Goal: Information Seeking & Learning: Learn about a topic

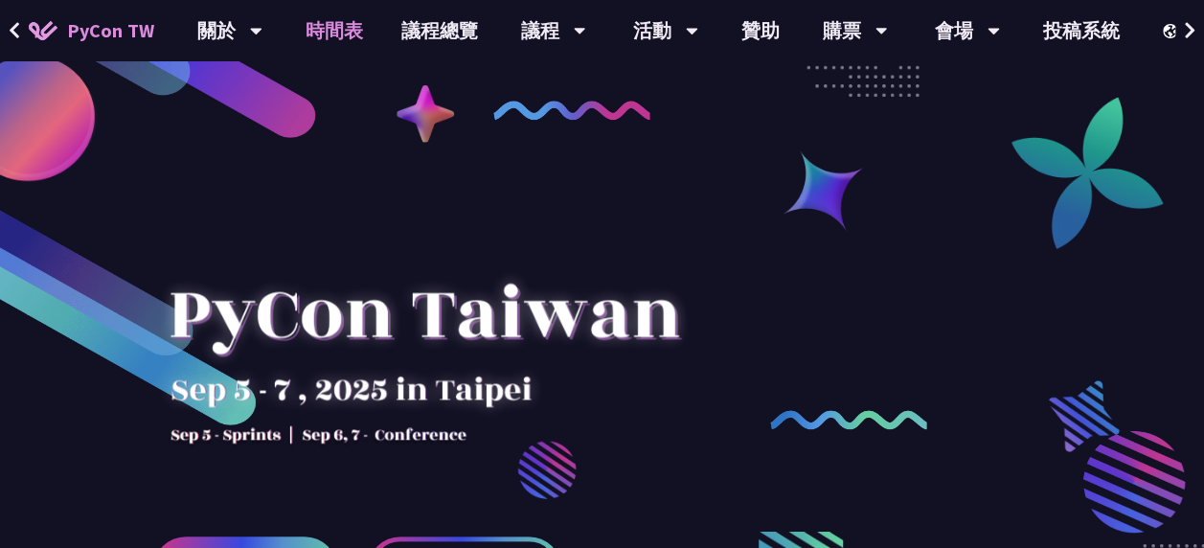
click at [344, 23] on link "時間表" at bounding box center [334, 30] width 96 height 61
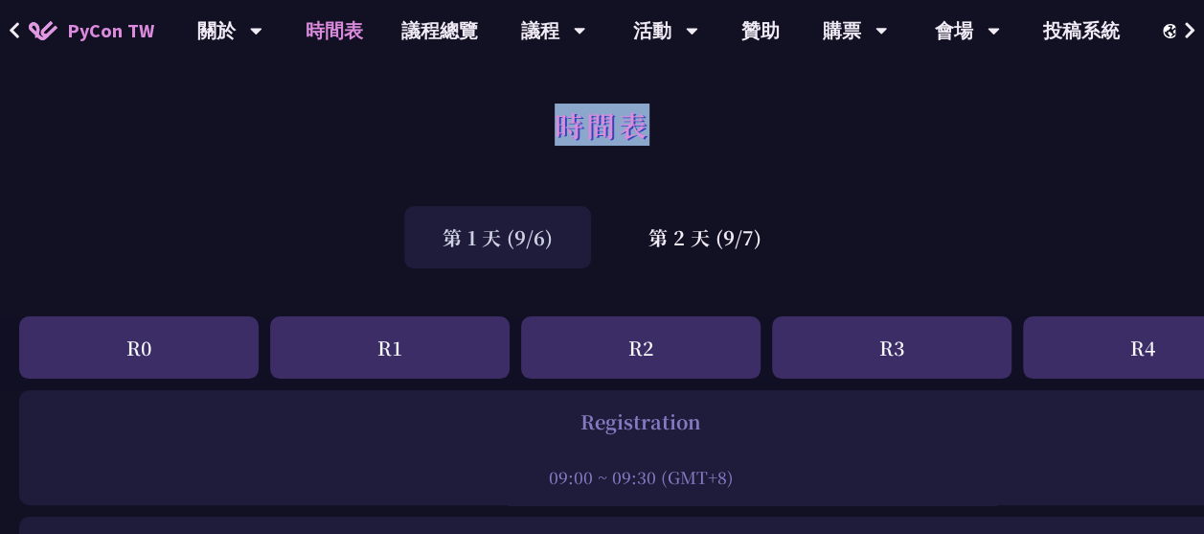
drag, startPoint x: 557, startPoint y: 125, endPoint x: 660, endPoint y: 126, distance: 103.5
click at [660, 126] on div "時間表" at bounding box center [602, 146] width 1204 height 101
click at [649, 126] on h1 "時間表" at bounding box center [602, 124] width 95 height 57
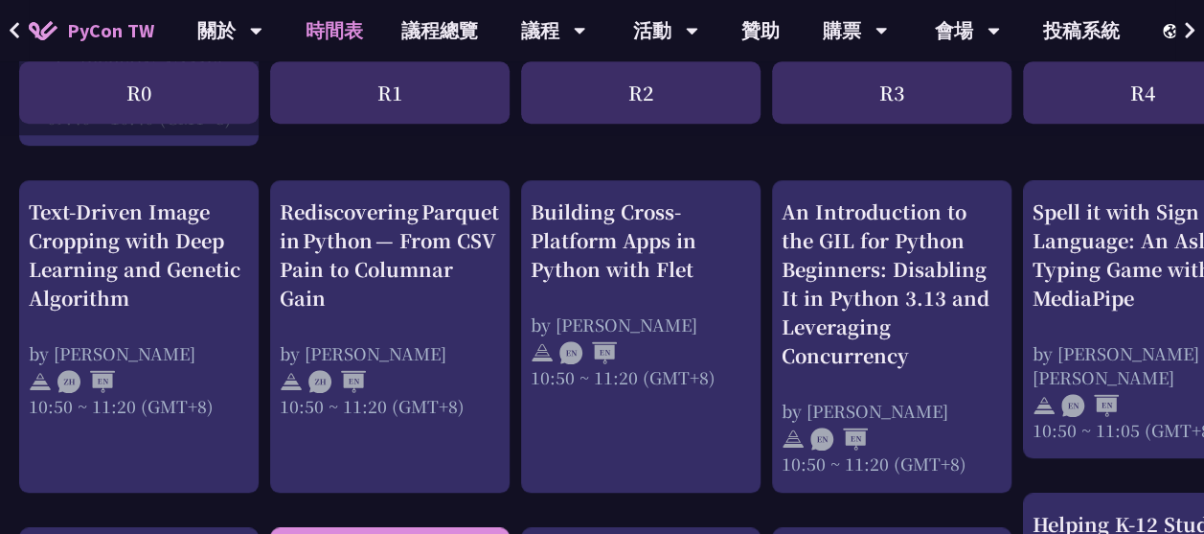
scroll to position [721, 0]
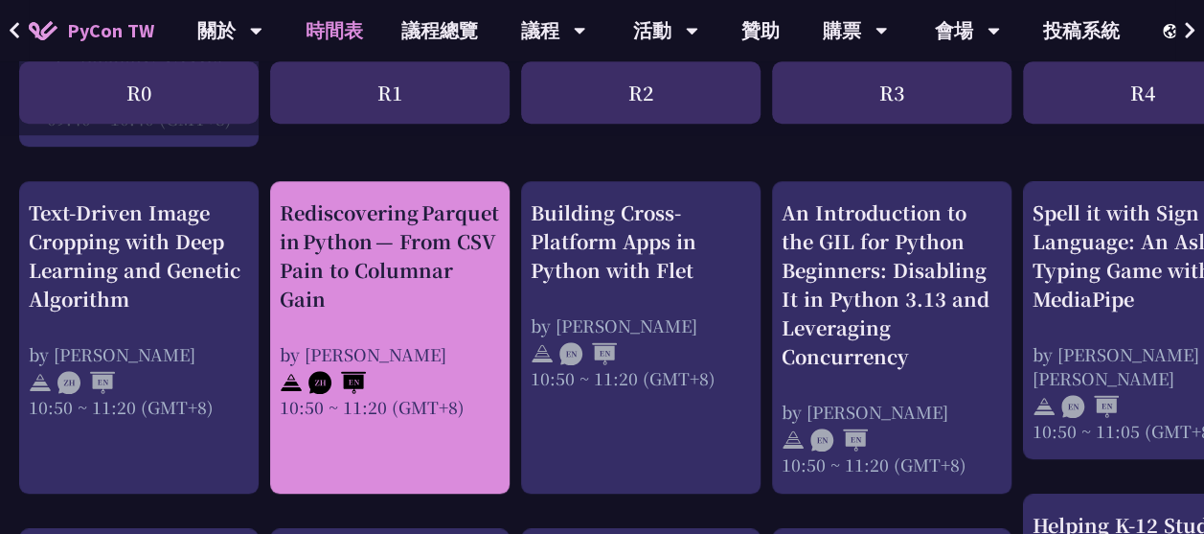
click at [399, 423] on link "Rediscovering Parquet in Python — From CSV Pain to Columnar Gain by [PERSON_NAM…" at bounding box center [390, 337] width 220 height 279
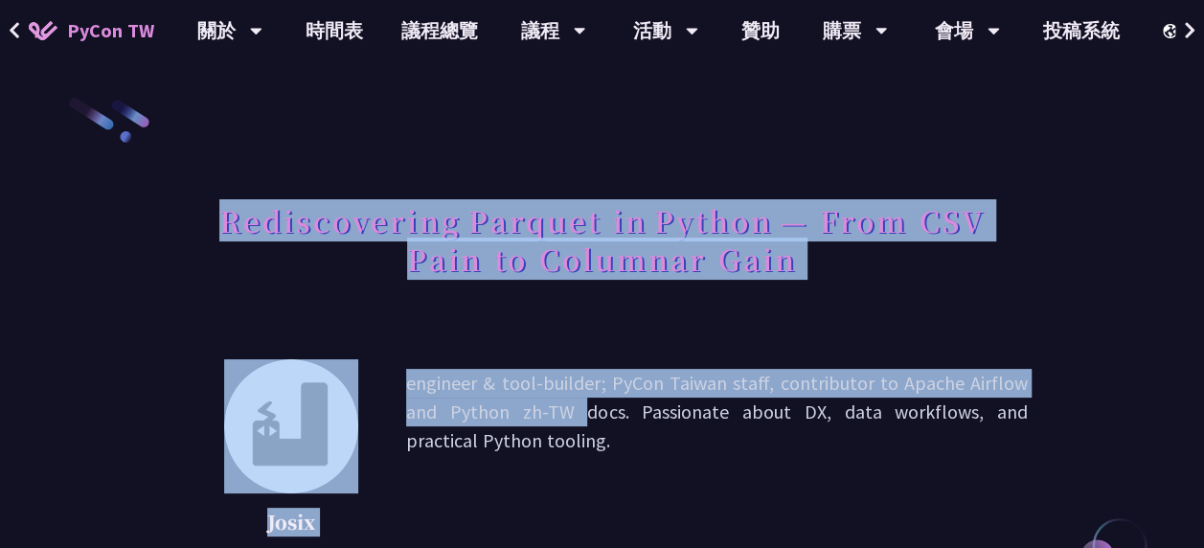
drag, startPoint x: 399, startPoint y: 423, endPoint x: 655, endPoint y: 305, distance: 282.9
click at [655, 305] on div "Rediscovering Parquet in Python — From CSV Pain to Columnar Gain" at bounding box center [602, 261] width 852 height 139
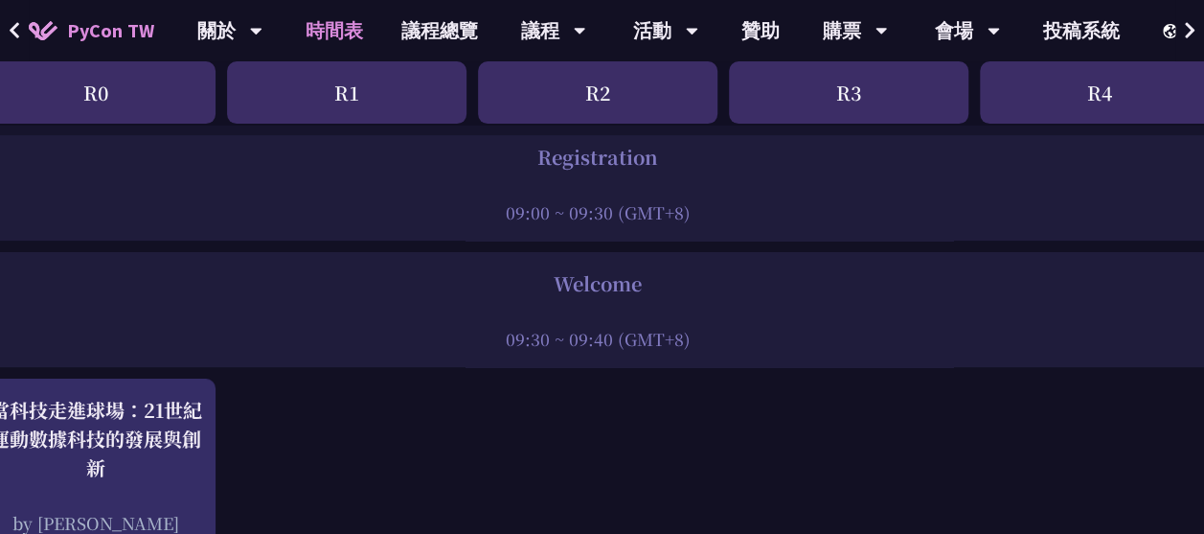
scroll to position [0, 43]
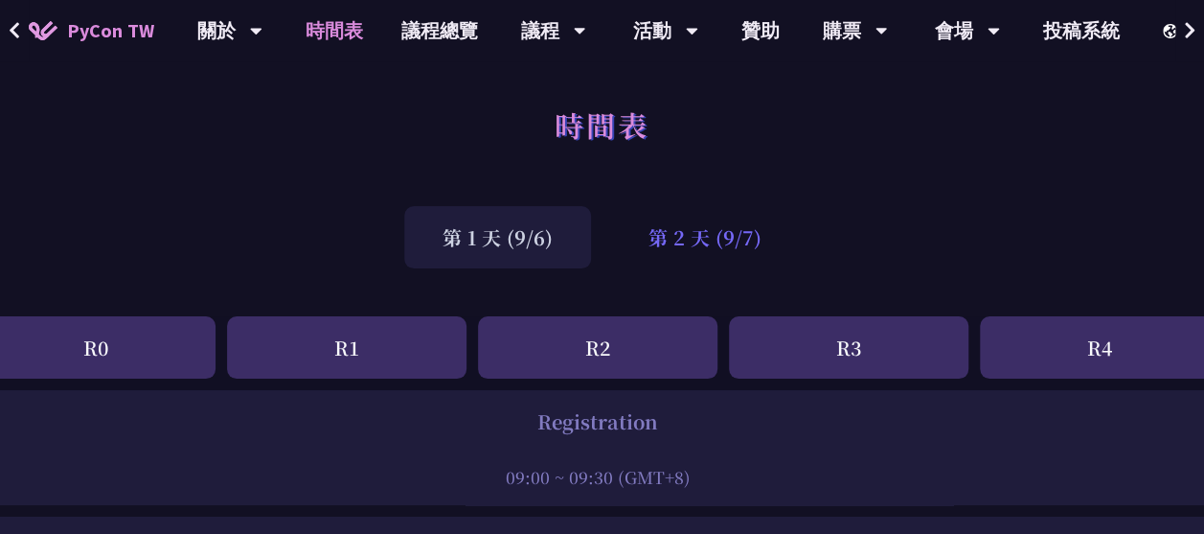
click at [694, 249] on div "第 2 天 (9/7)" at bounding box center [705, 237] width 190 height 62
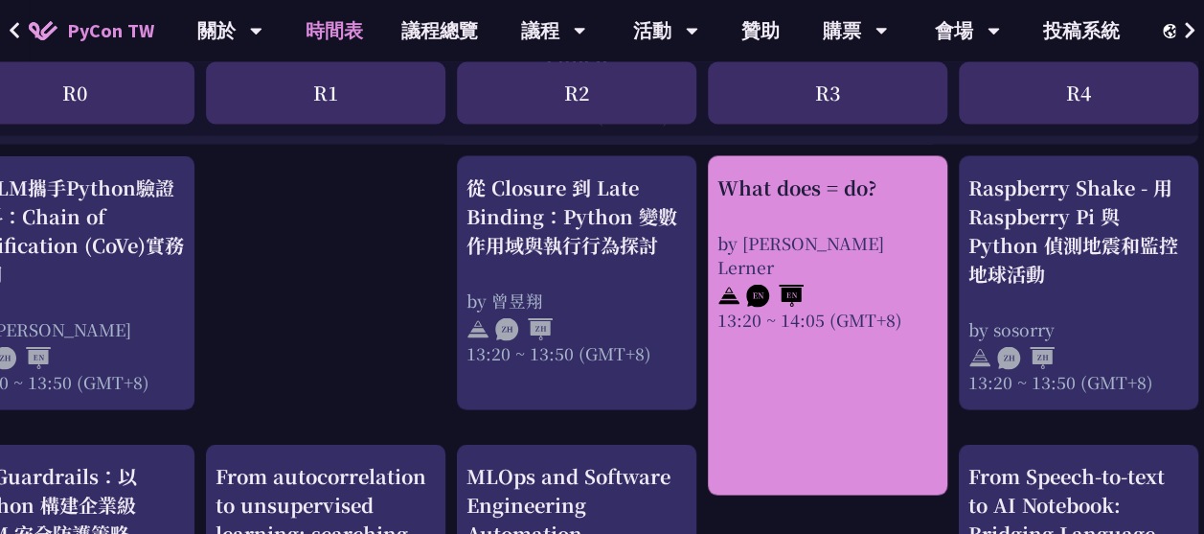
scroll to position [1661, 0]
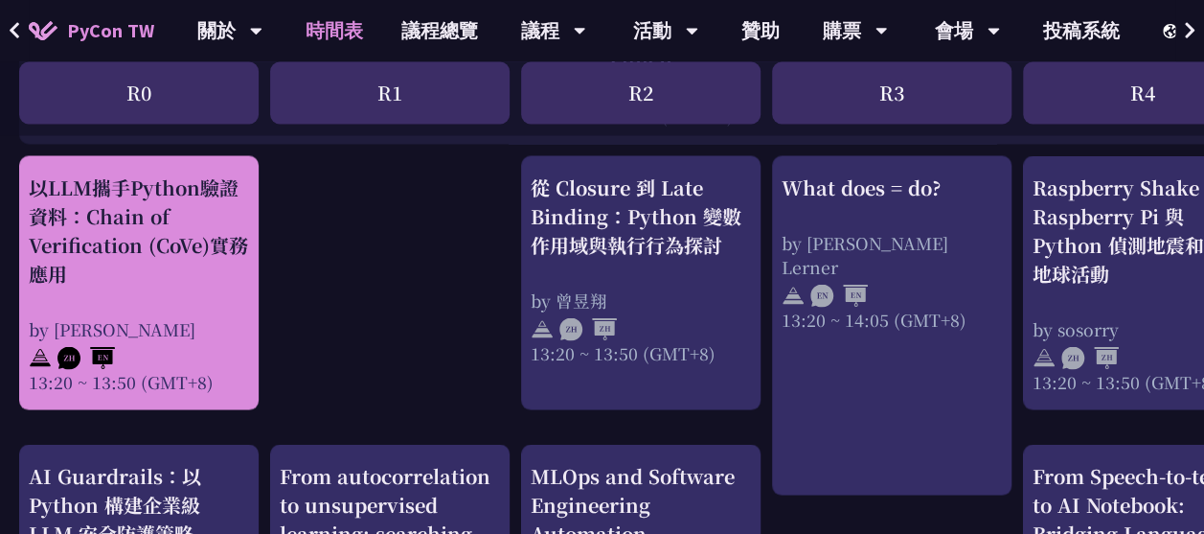
click at [113, 274] on div "以LLM攜手Python驗證資料：Chain of Verification (CoVe)實務應用" at bounding box center [139, 229] width 220 height 115
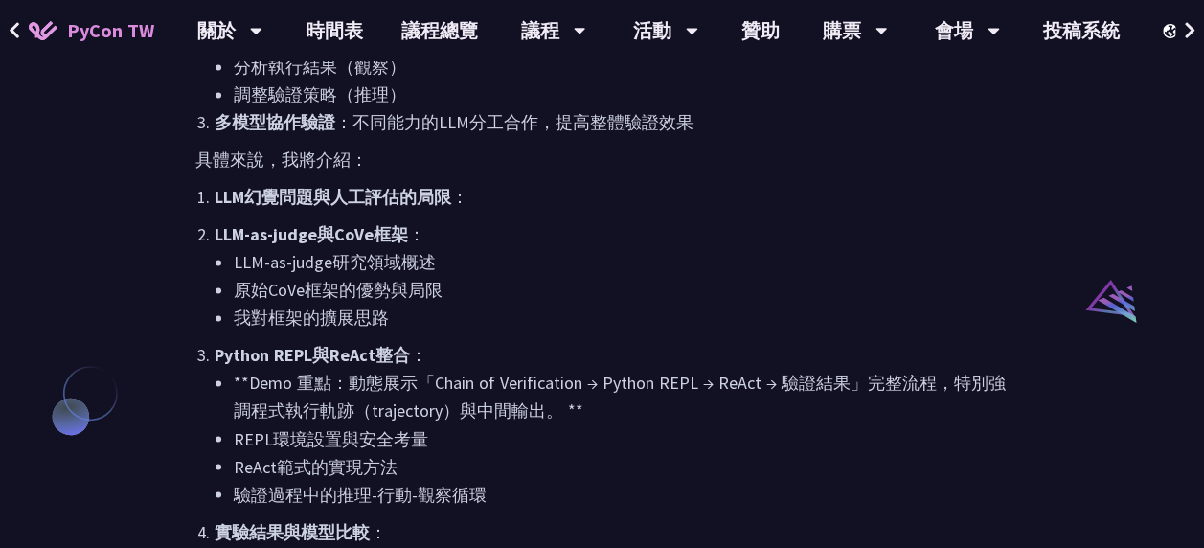
scroll to position [1388, 0]
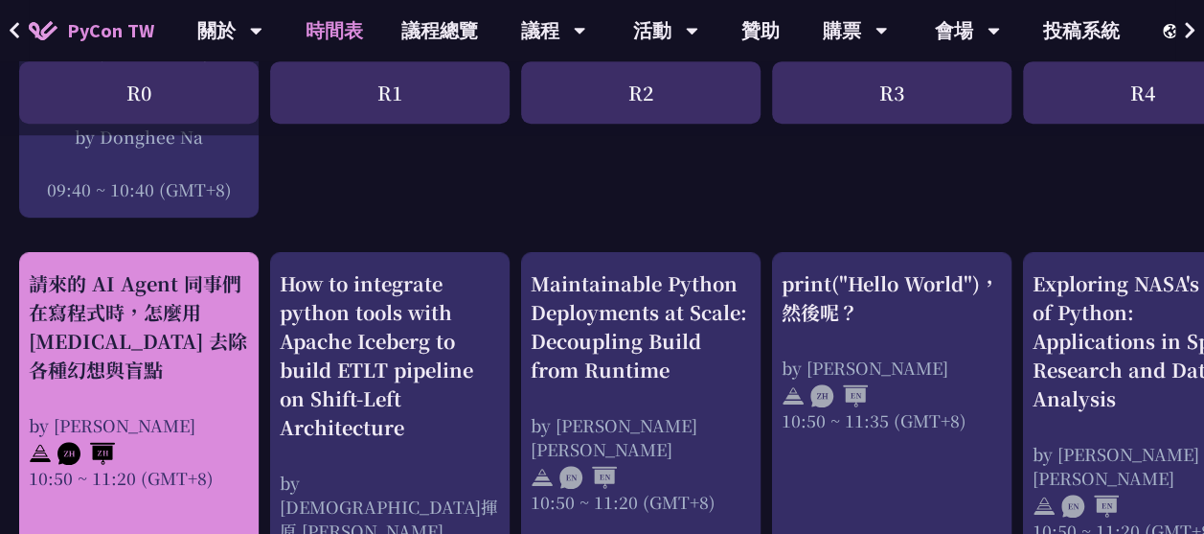
scroll to position [621, 0]
click at [163, 323] on div "請來的 AI Agent 同事們在寫程式時，怎麼用 [MEDICAL_DATA] 去除各種幻想與盲點" at bounding box center [139, 327] width 220 height 115
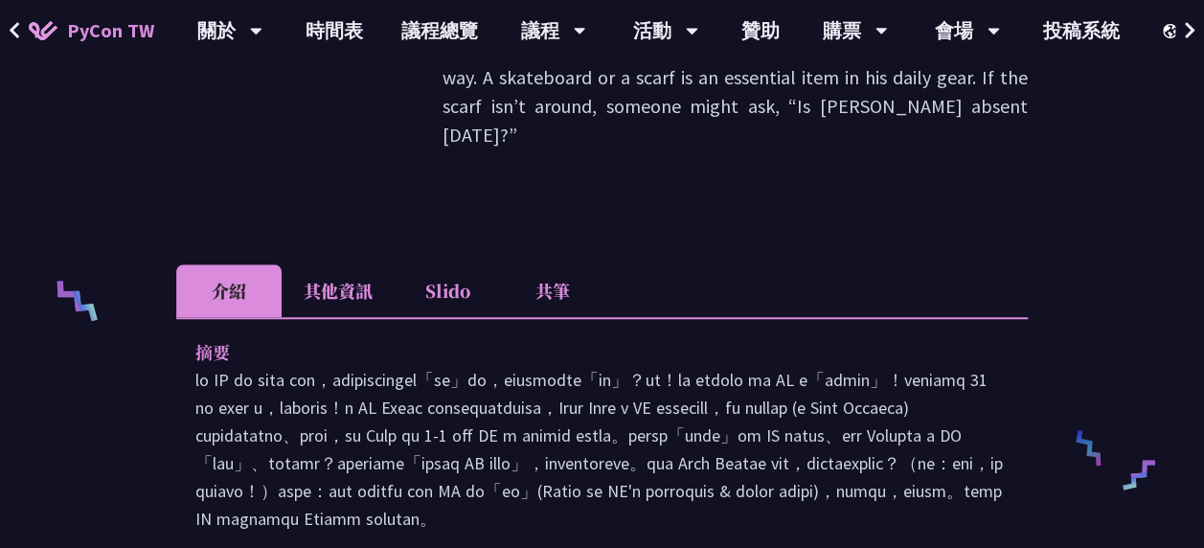
scroll to position [651, 0]
click at [475, 365] on p at bounding box center [601, 448] width 813 height 167
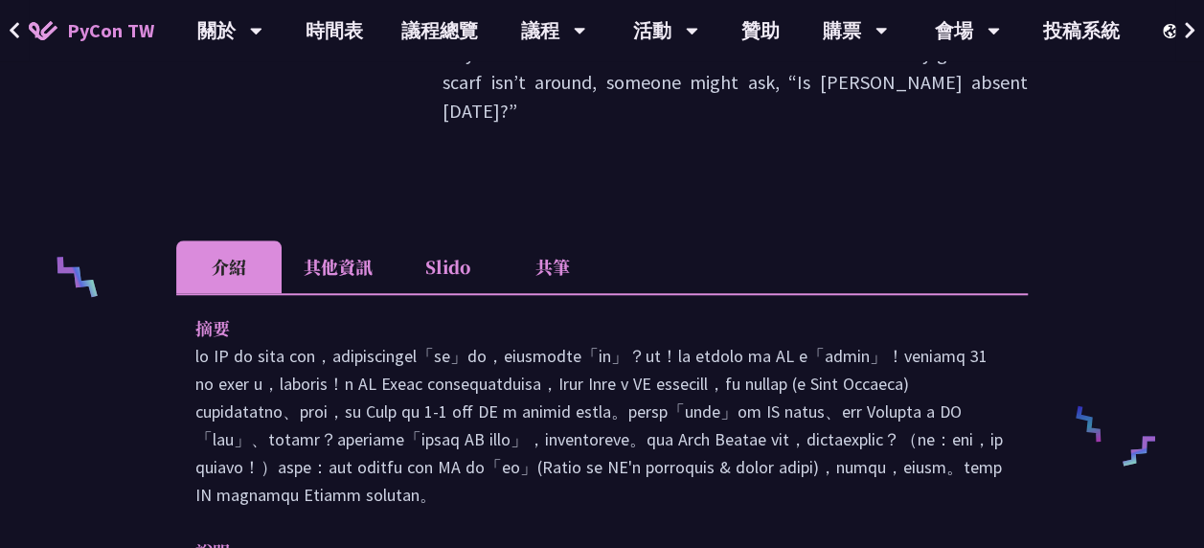
scroll to position [670, 0]
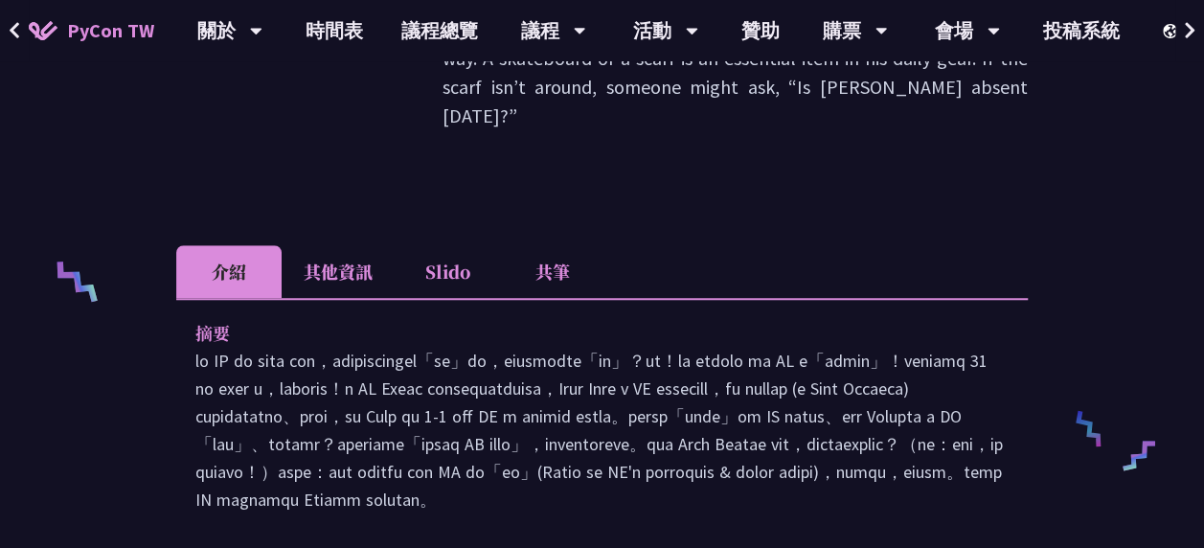
click at [364, 245] on li "其他資訊" at bounding box center [338, 271] width 113 height 53
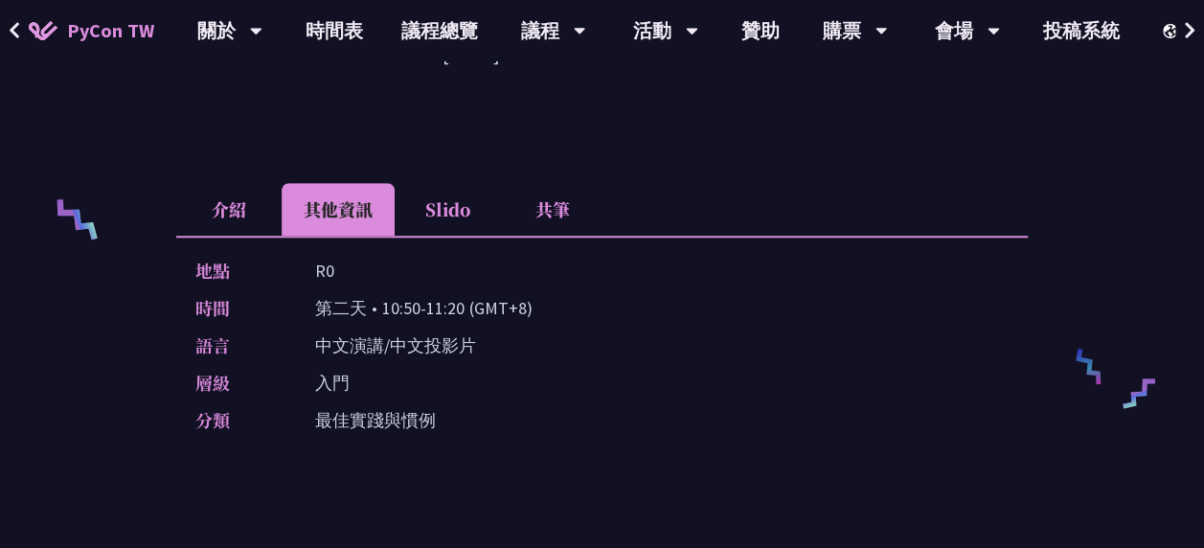
scroll to position [672, 0]
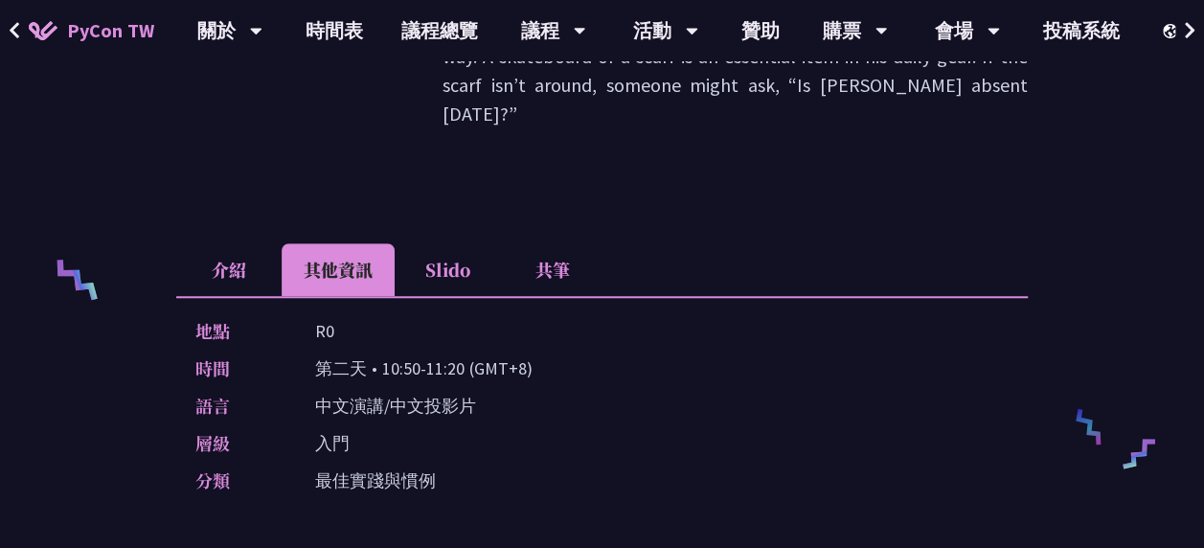
click at [552, 243] on li "共筆" at bounding box center [552, 269] width 105 height 53
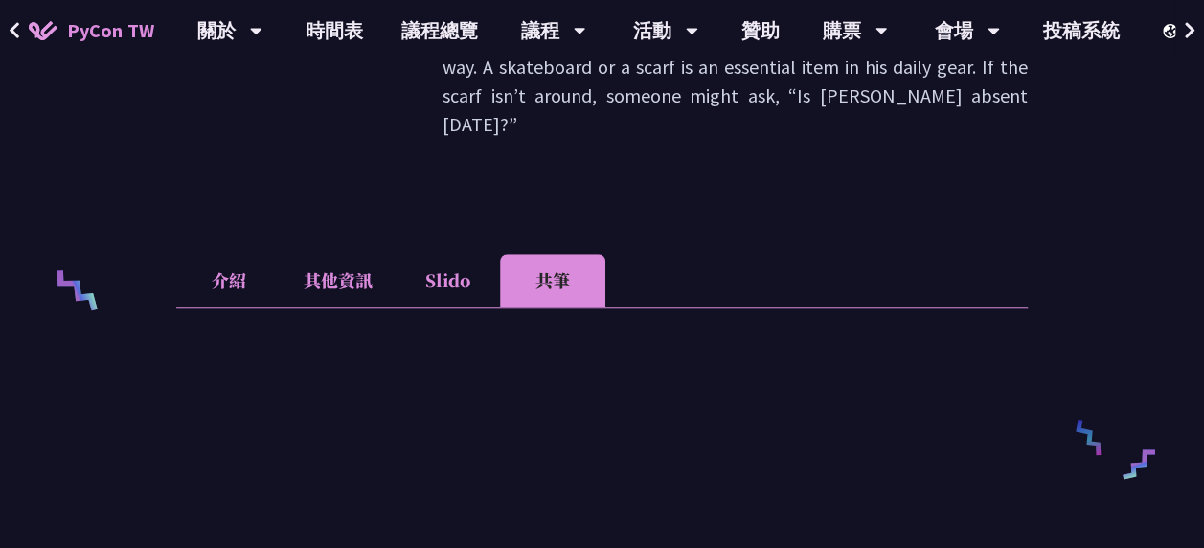
scroll to position [642, 0]
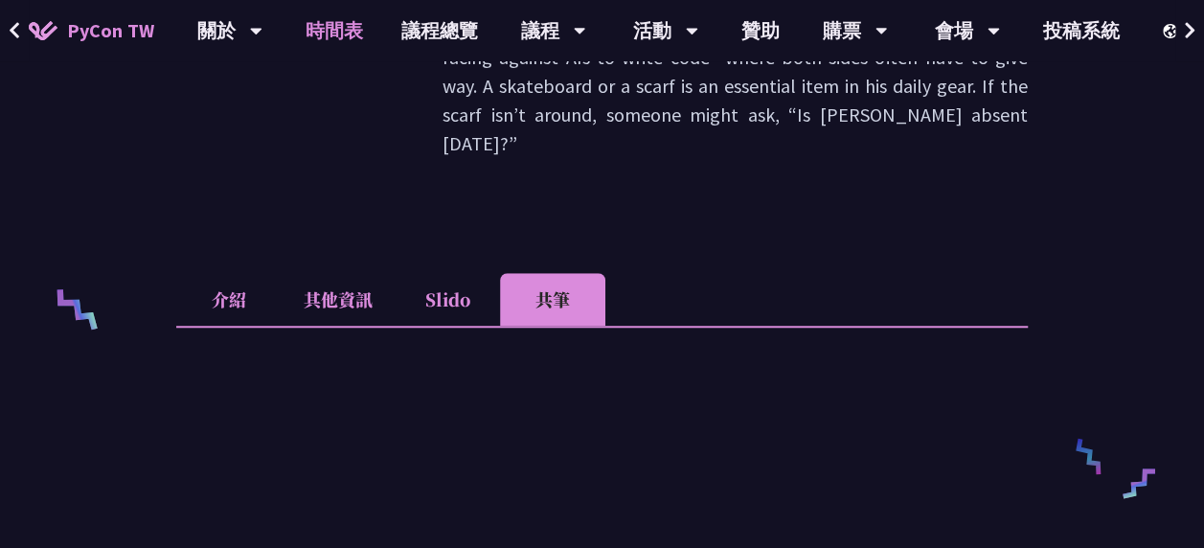
click at [335, 29] on link "時間表" at bounding box center [334, 30] width 96 height 61
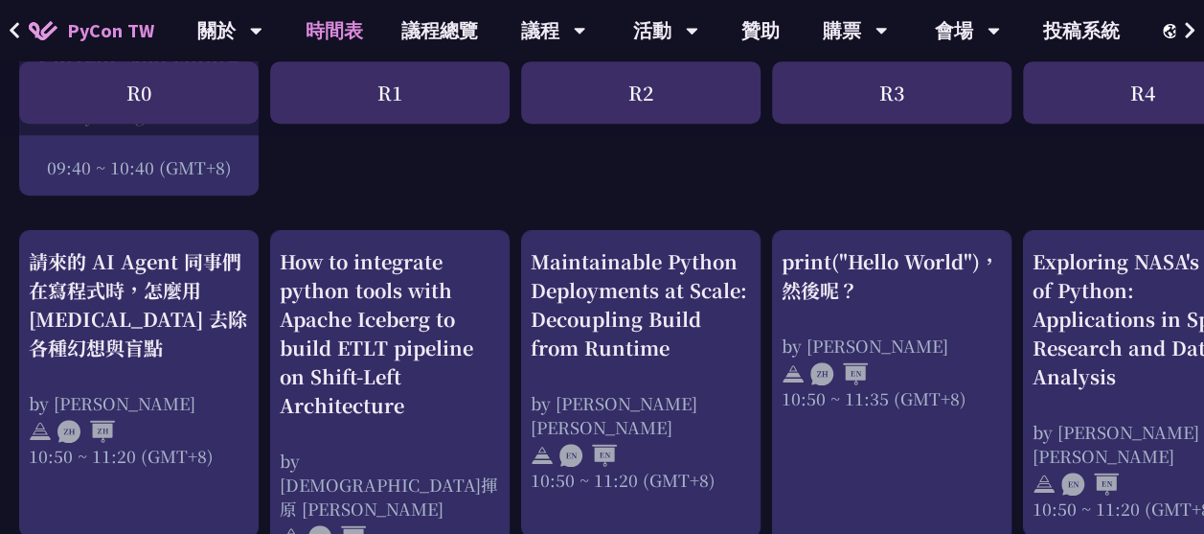
scroll to position [671, 0]
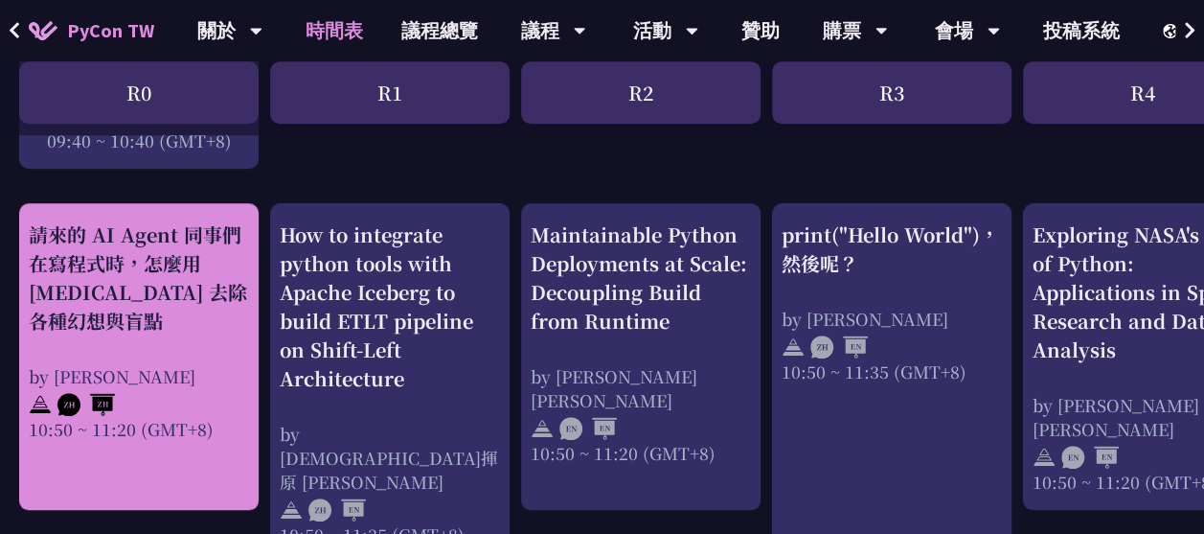
click at [203, 255] on div "請來的 AI Agent 同事們在寫程式時，怎麼用 [MEDICAL_DATA] 去除各種幻想與盲點" at bounding box center [139, 277] width 220 height 115
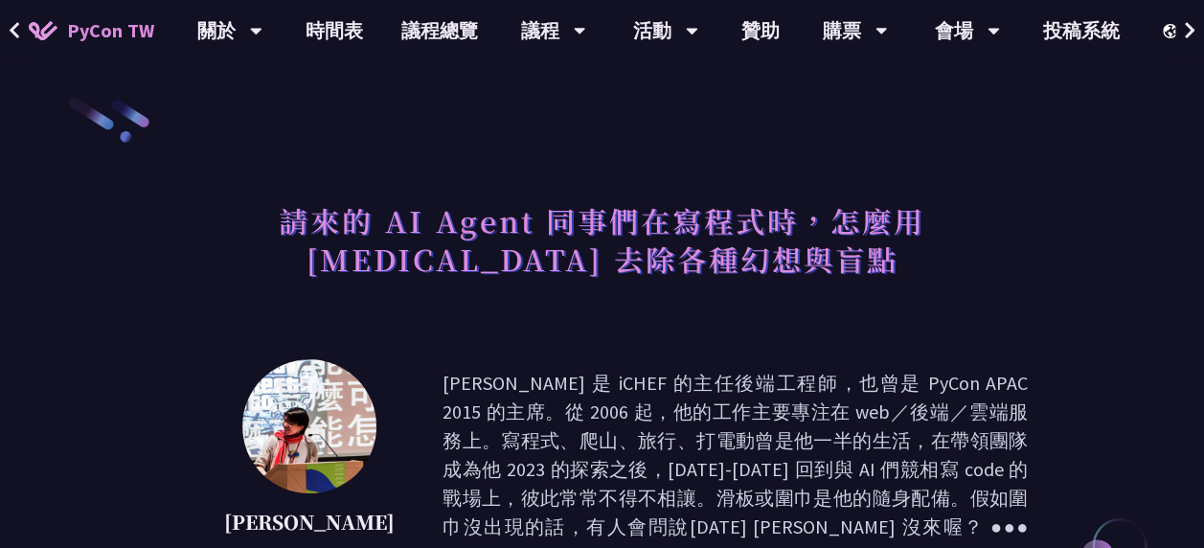
click at [379, 196] on h1 "請來的 AI Agent 同事們在寫程式時，怎麼用 [MEDICAL_DATA] 去除各種幻想與盲點" at bounding box center [602, 240] width 852 height 96
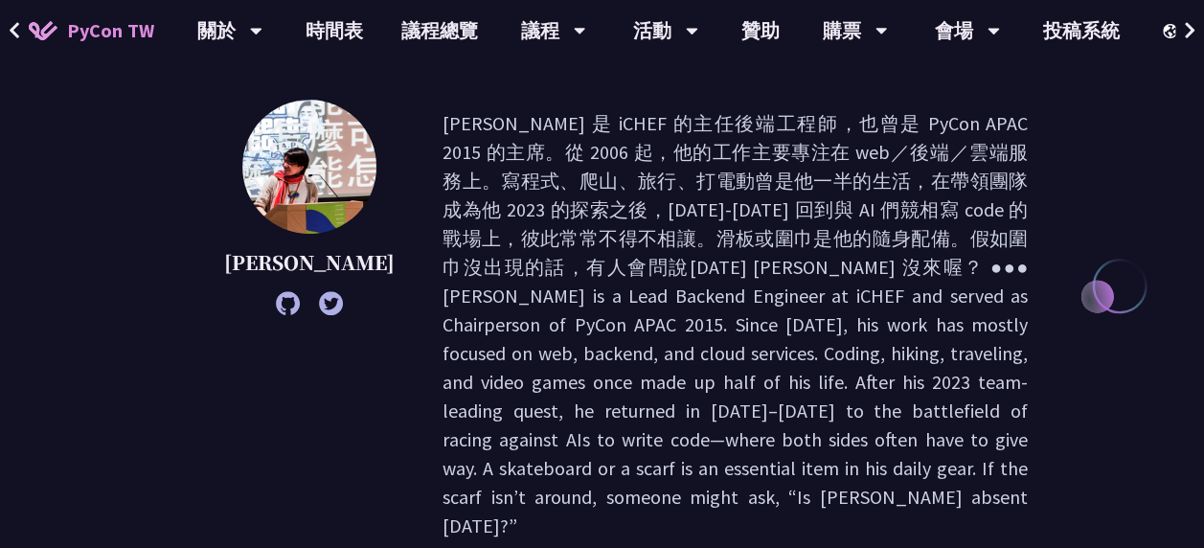
scroll to position [262, 0]
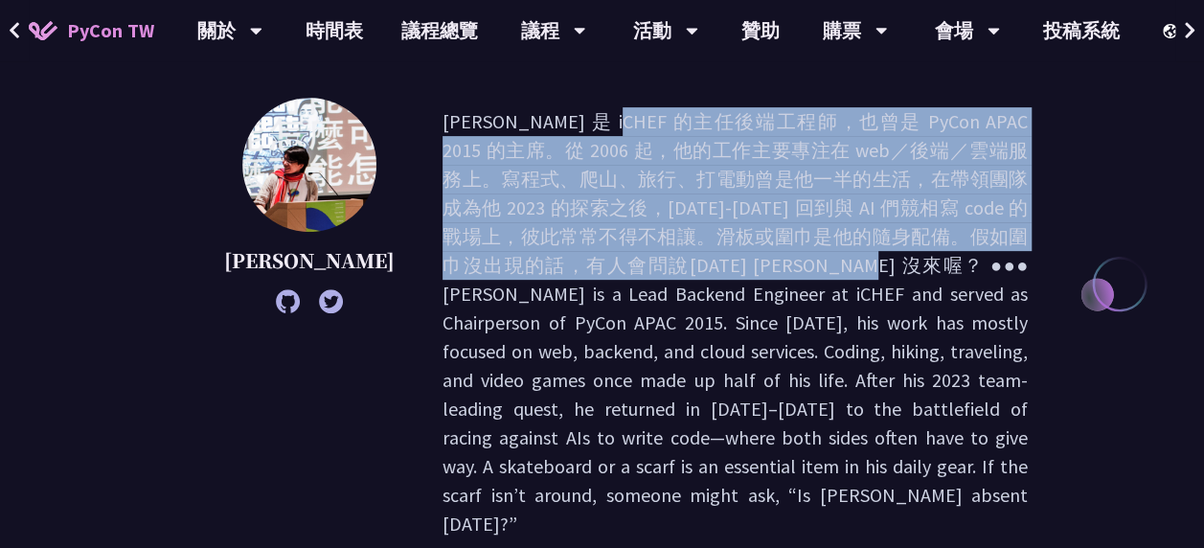
drag, startPoint x: 408, startPoint y: 120, endPoint x: 470, endPoint y: 261, distance: 154.0
click at [470, 261] on p at bounding box center [735, 322] width 585 height 431
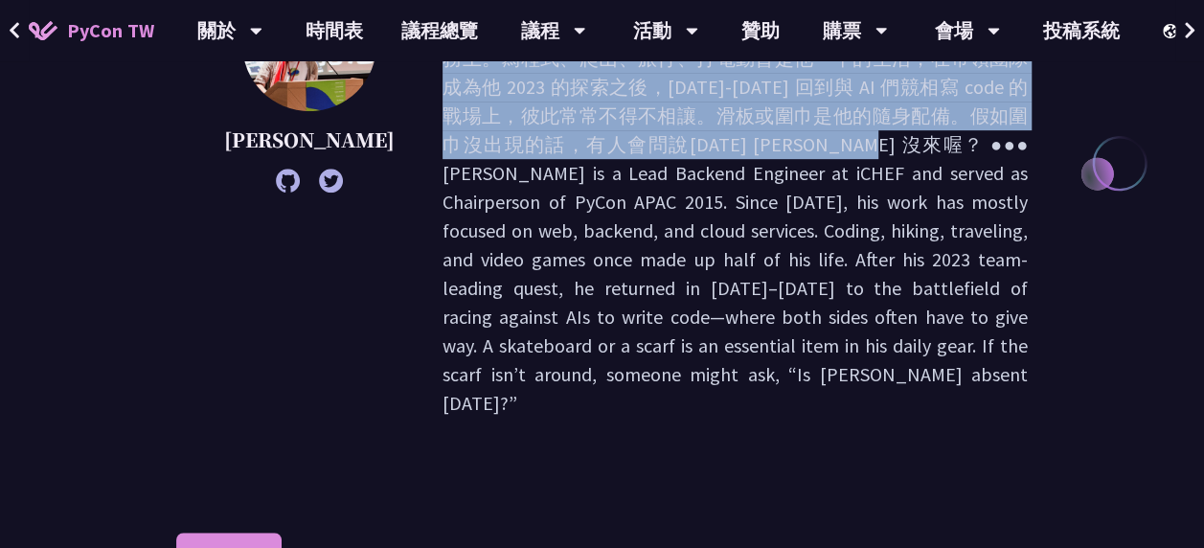
scroll to position [389, 0]
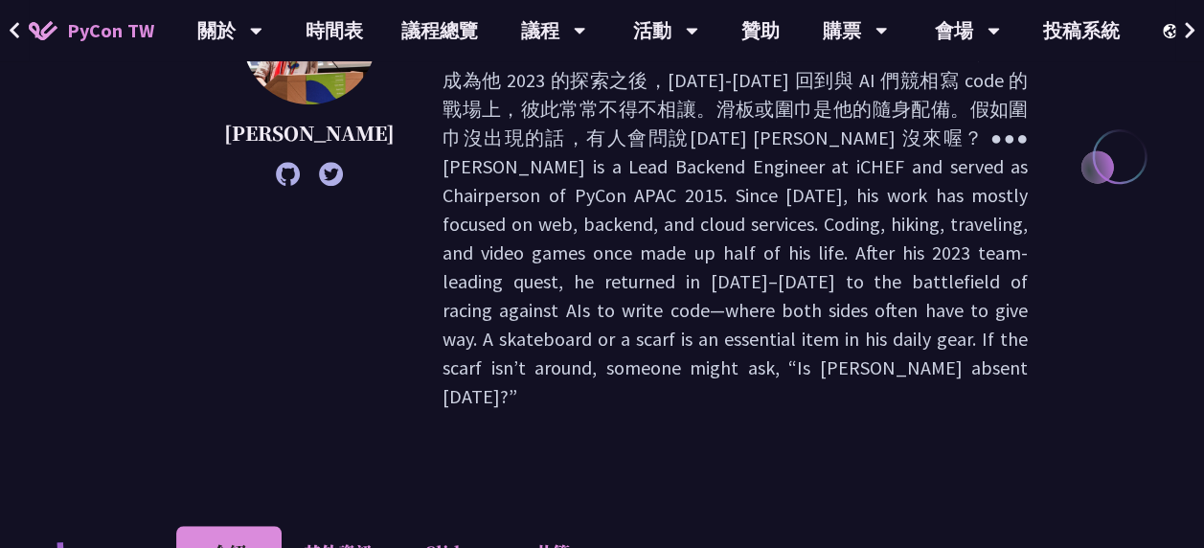
click at [487, 222] on p at bounding box center [735, 195] width 585 height 431
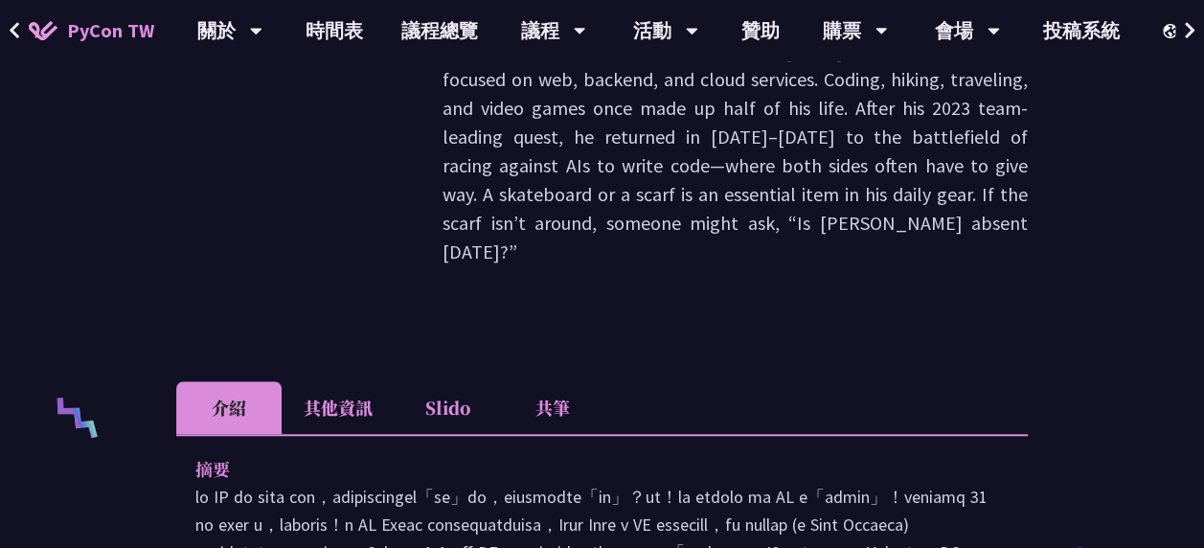
scroll to position [551, 0]
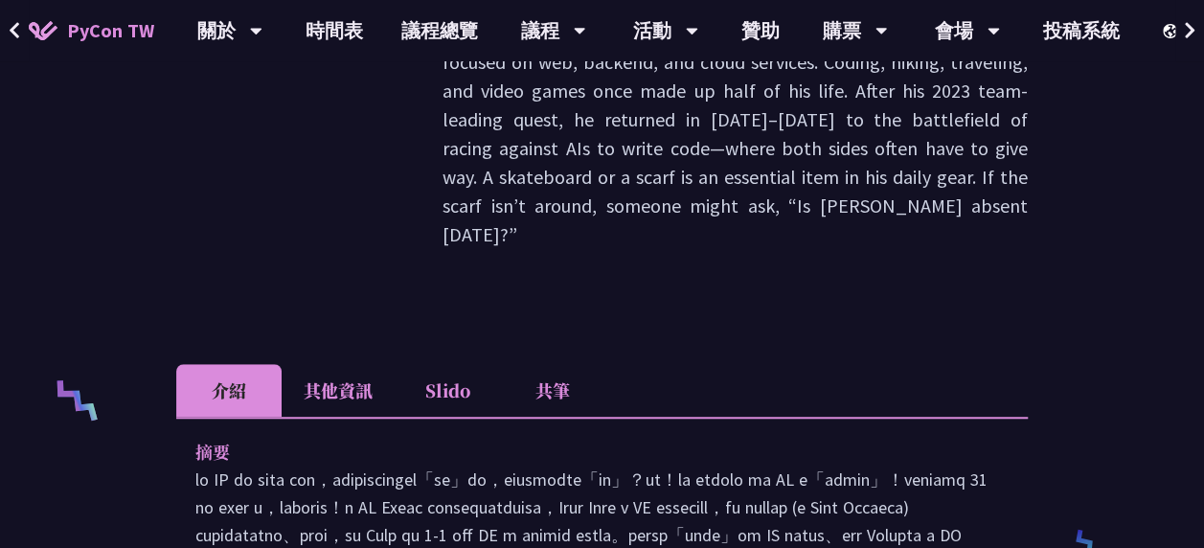
click at [551, 364] on li "共筆" at bounding box center [552, 390] width 105 height 53
